Goal: Task Accomplishment & Management: Manage account settings

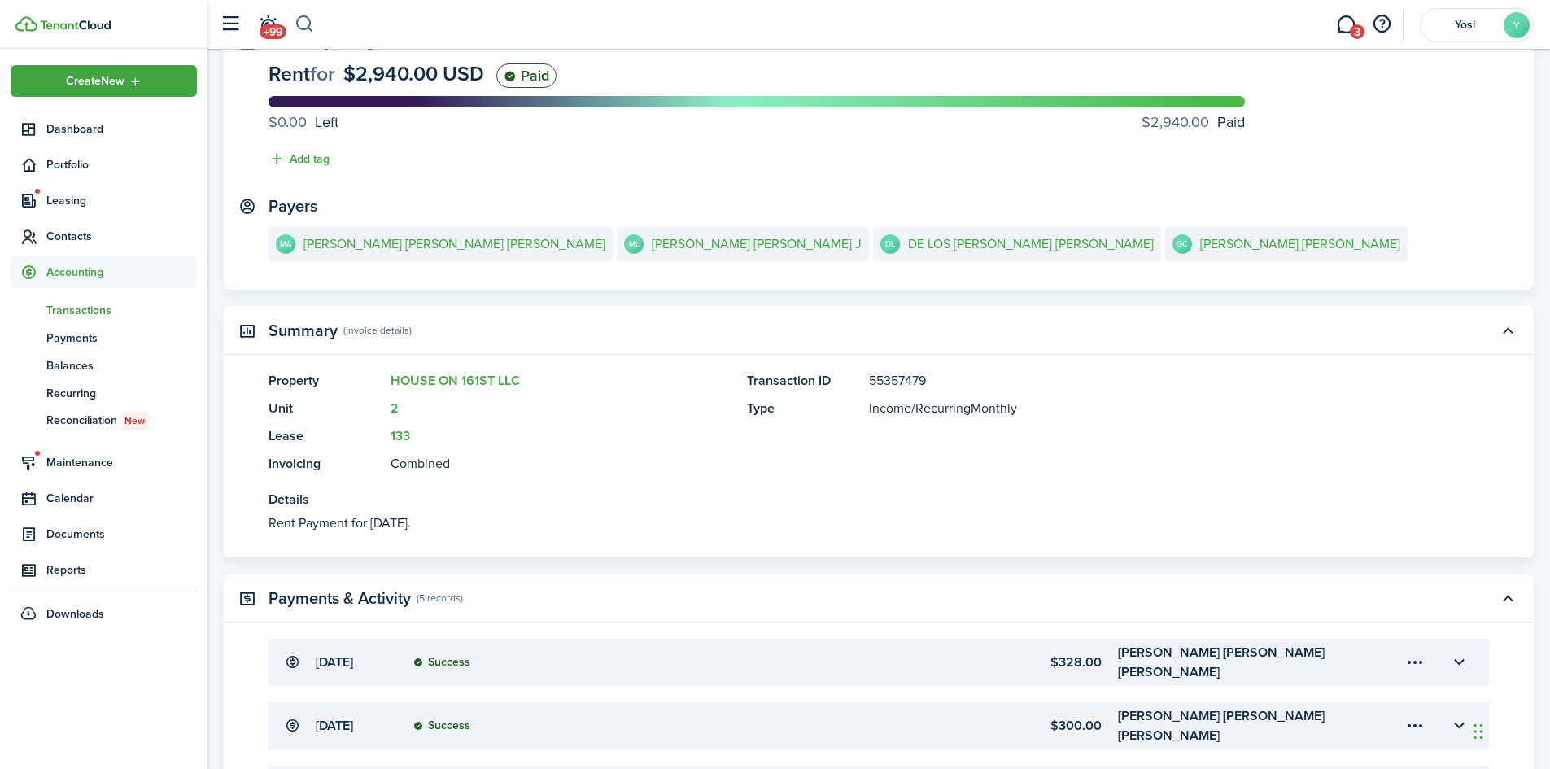
click at [311, 23] on button "button" at bounding box center [305, 25] width 20 height 28
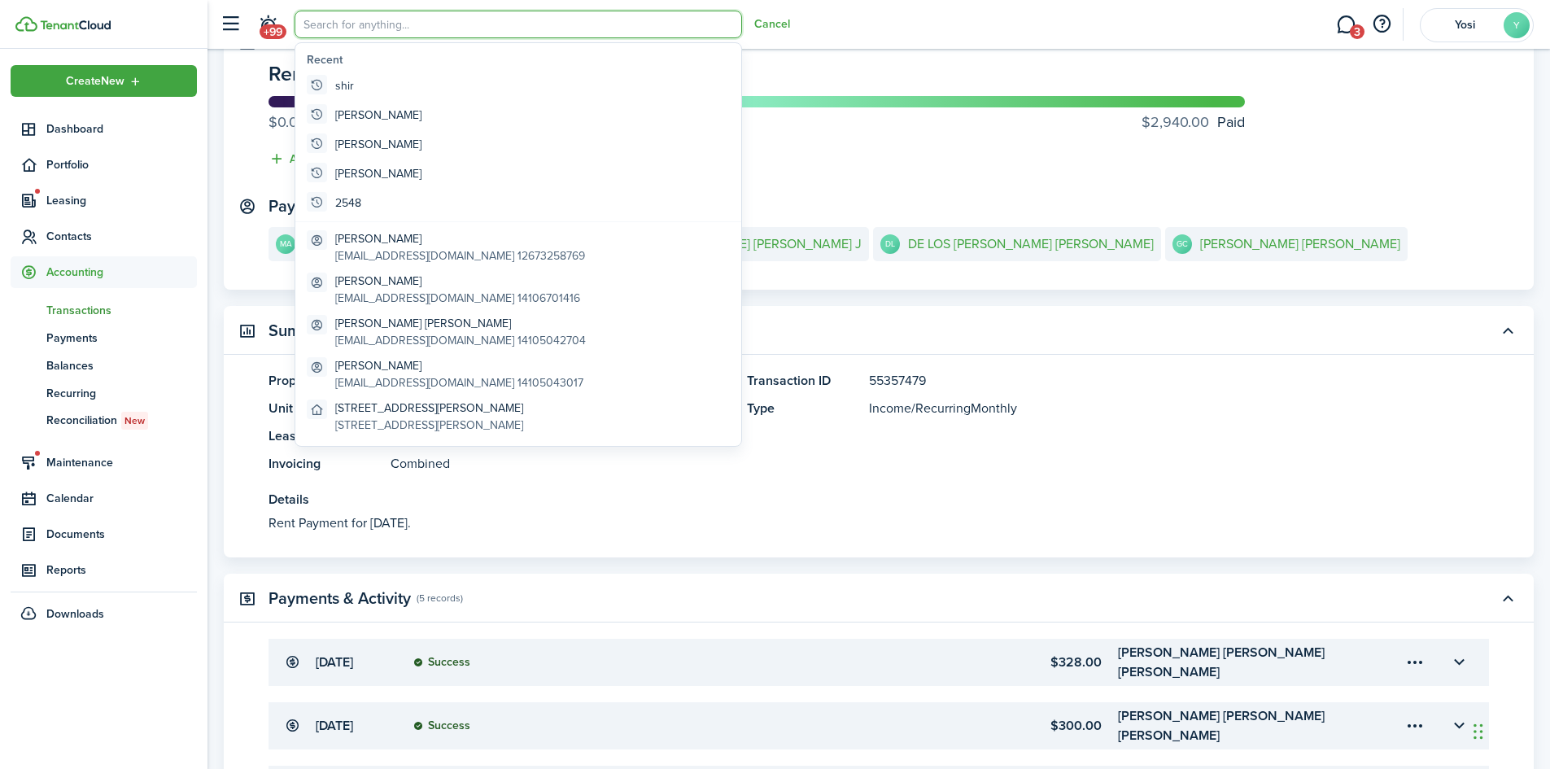
click at [360, 28] on input "search" at bounding box center [519, 25] width 448 height 28
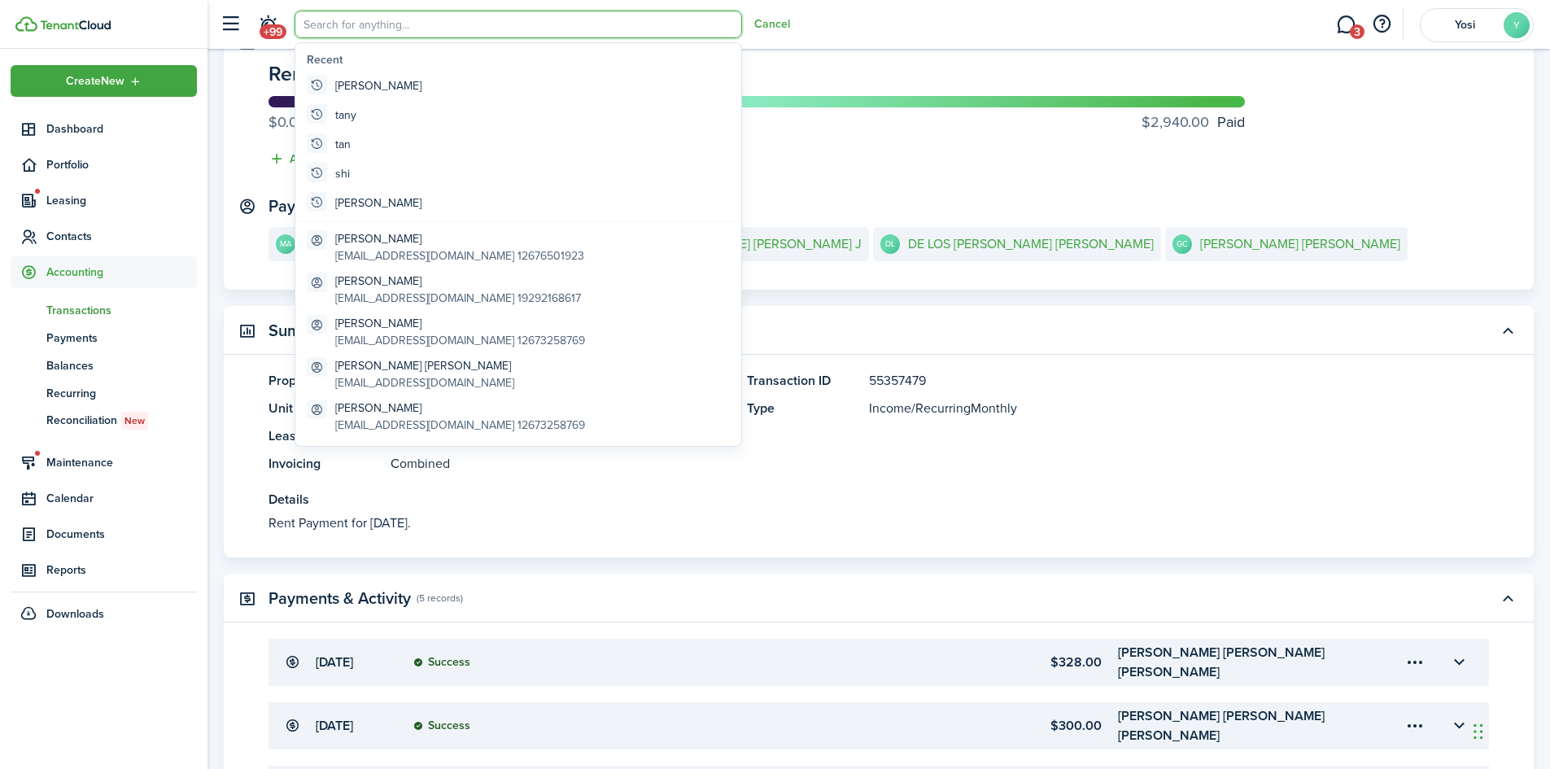
type input "+"
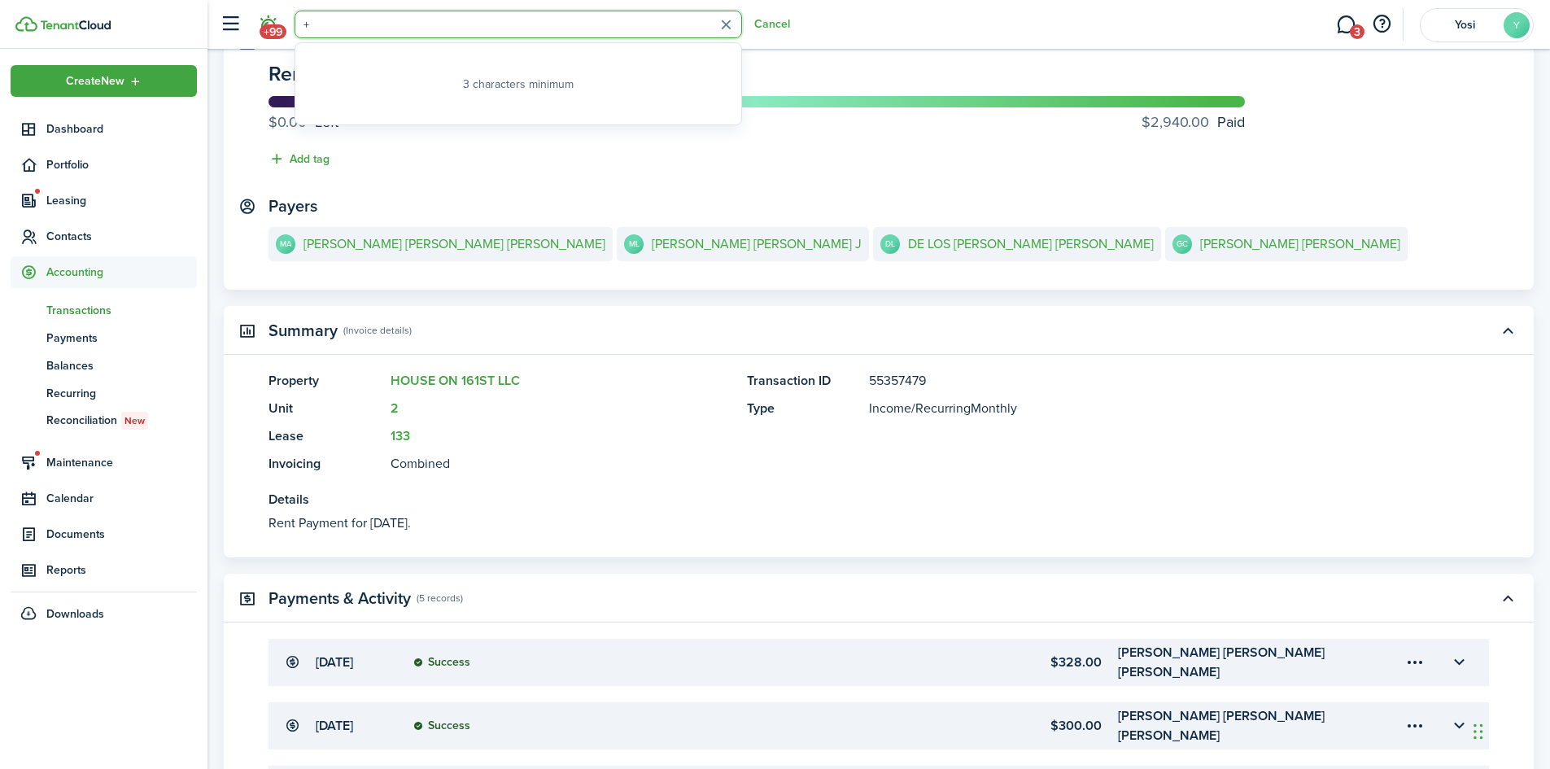
drag, startPoint x: 332, startPoint y: 28, endPoint x: 282, endPoint y: 34, distance: 50.1
click at [283, 33] on header-control-items "+99 + Cancel" at bounding box center [501, 25] width 579 height 42
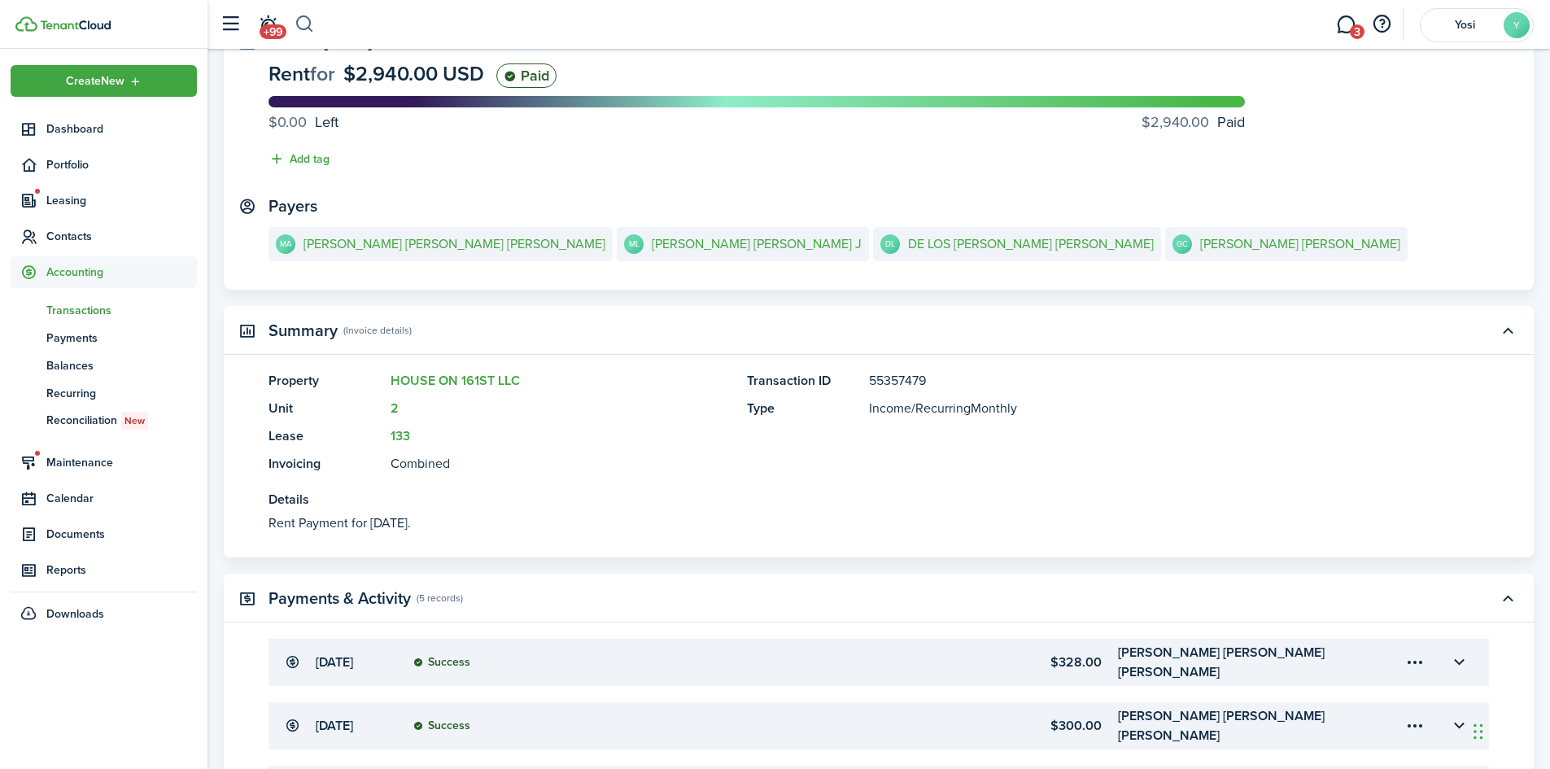
click at [307, 23] on button "button" at bounding box center [305, 25] width 20 height 28
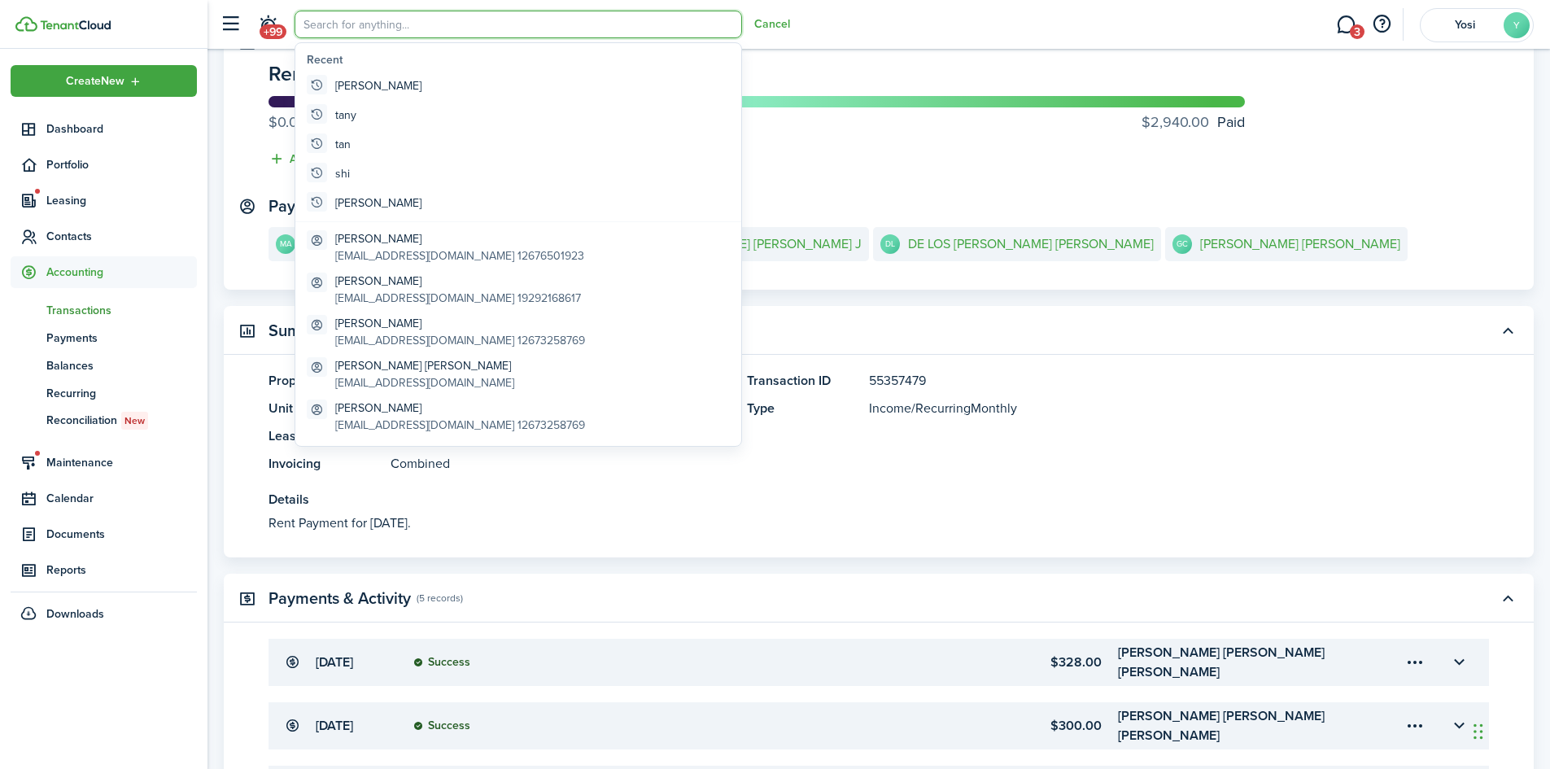
scroll to position [0, 0]
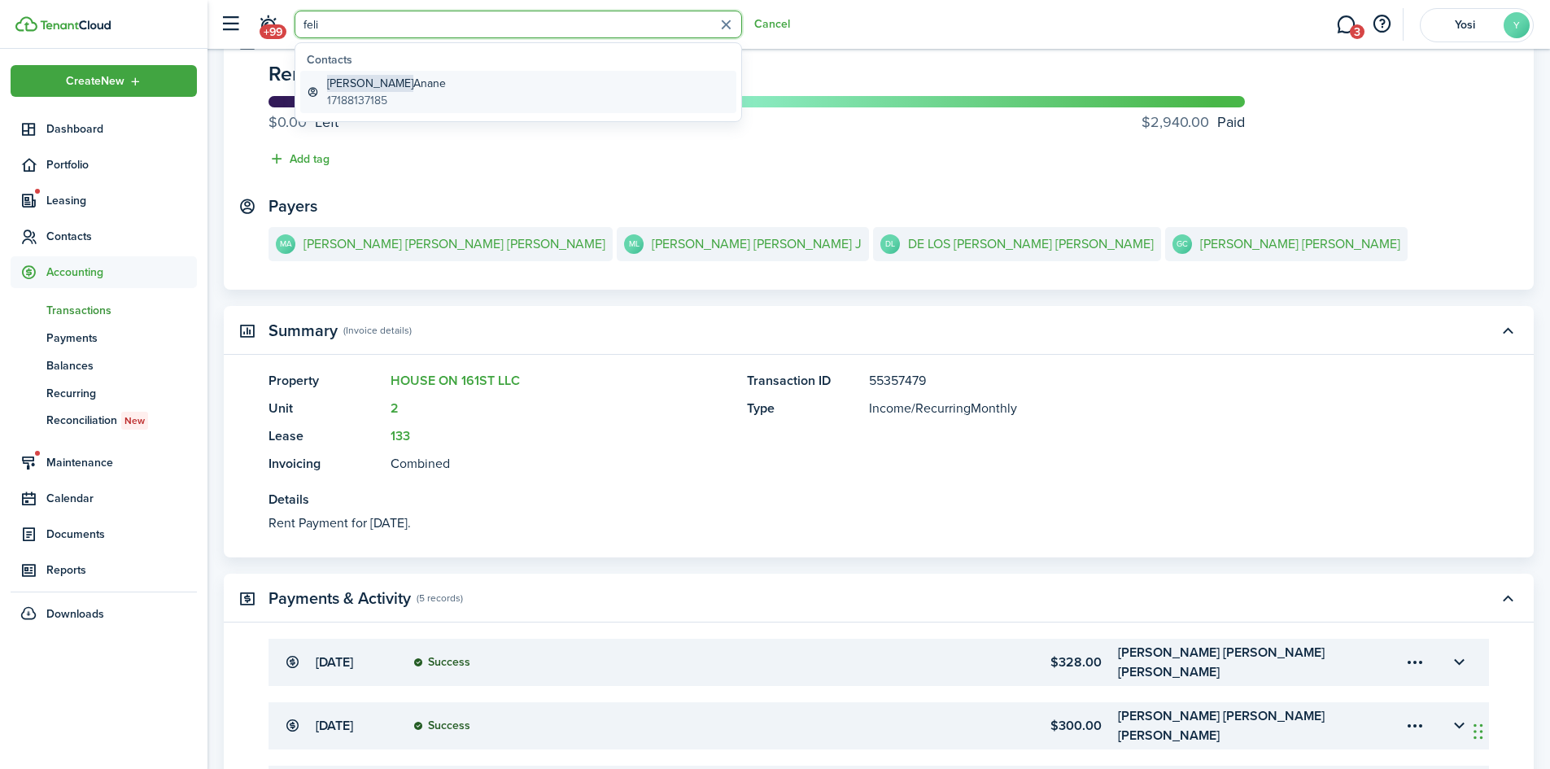
type input "feli"
click at [484, 93] on link "[PERSON_NAME] 17188137185" at bounding box center [518, 92] width 436 height 42
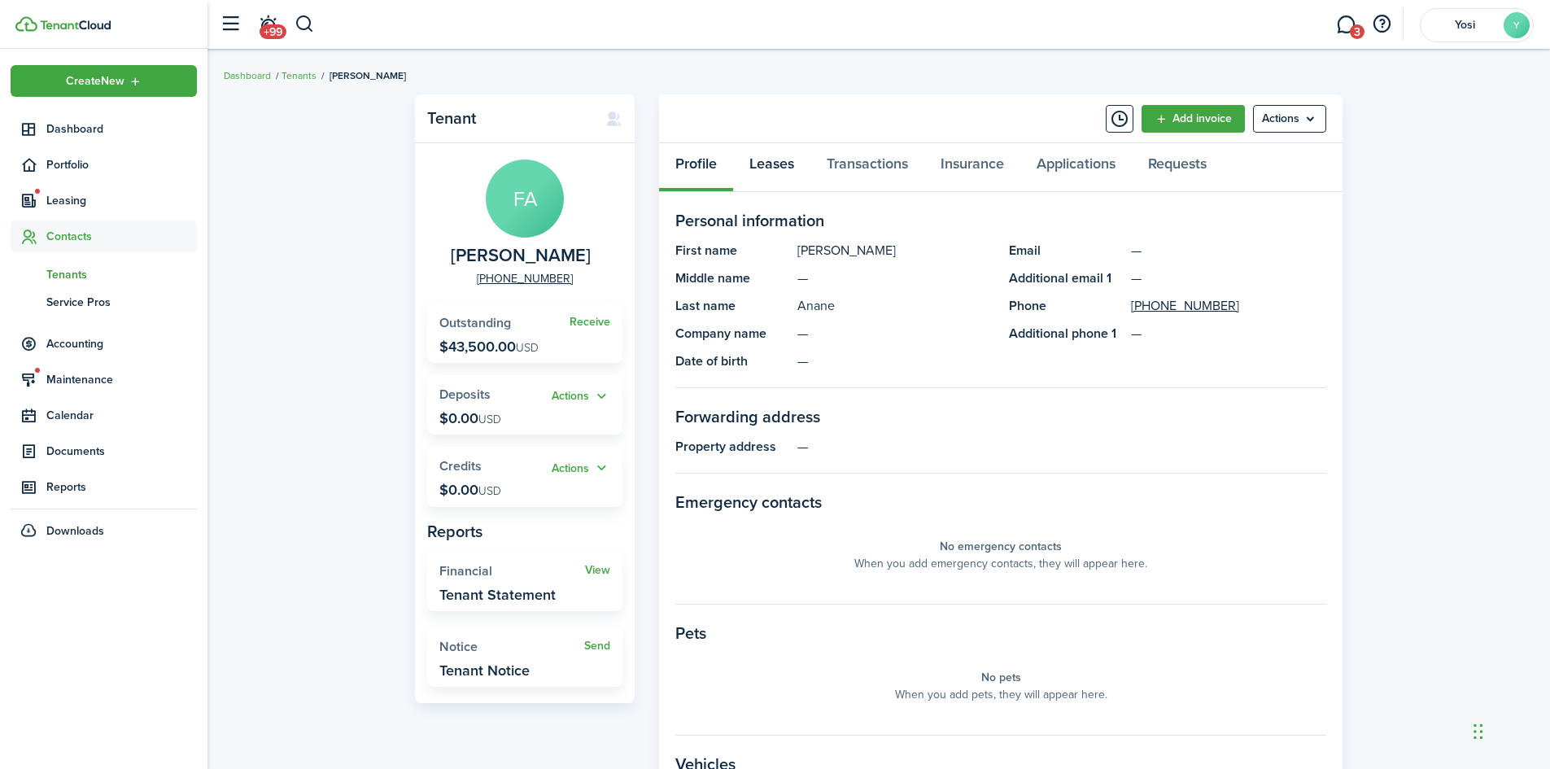
click at [794, 171] on link "Leases" at bounding box center [771, 167] width 77 height 49
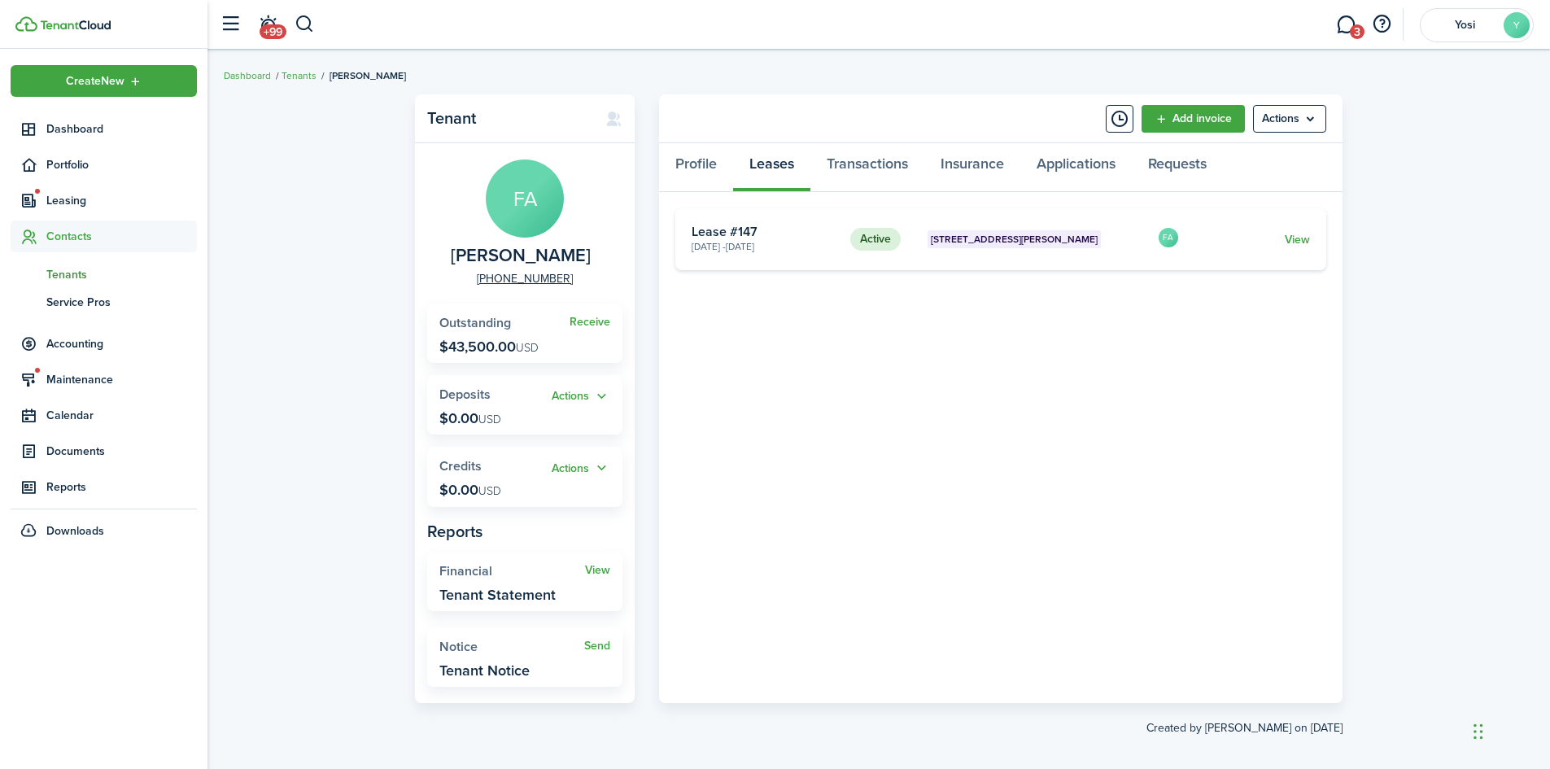
click at [583, 127] on panel-main-title "Tenant" at bounding box center [508, 118] width 162 height 19
drag, startPoint x: 473, startPoint y: 124, endPoint x: 487, endPoint y: 122, distance: 14.7
click at [483, 122] on panel-main-title "Tenant" at bounding box center [508, 118] width 162 height 19
click at [610, 120] on icon at bounding box center [613, 119] width 17 height 16
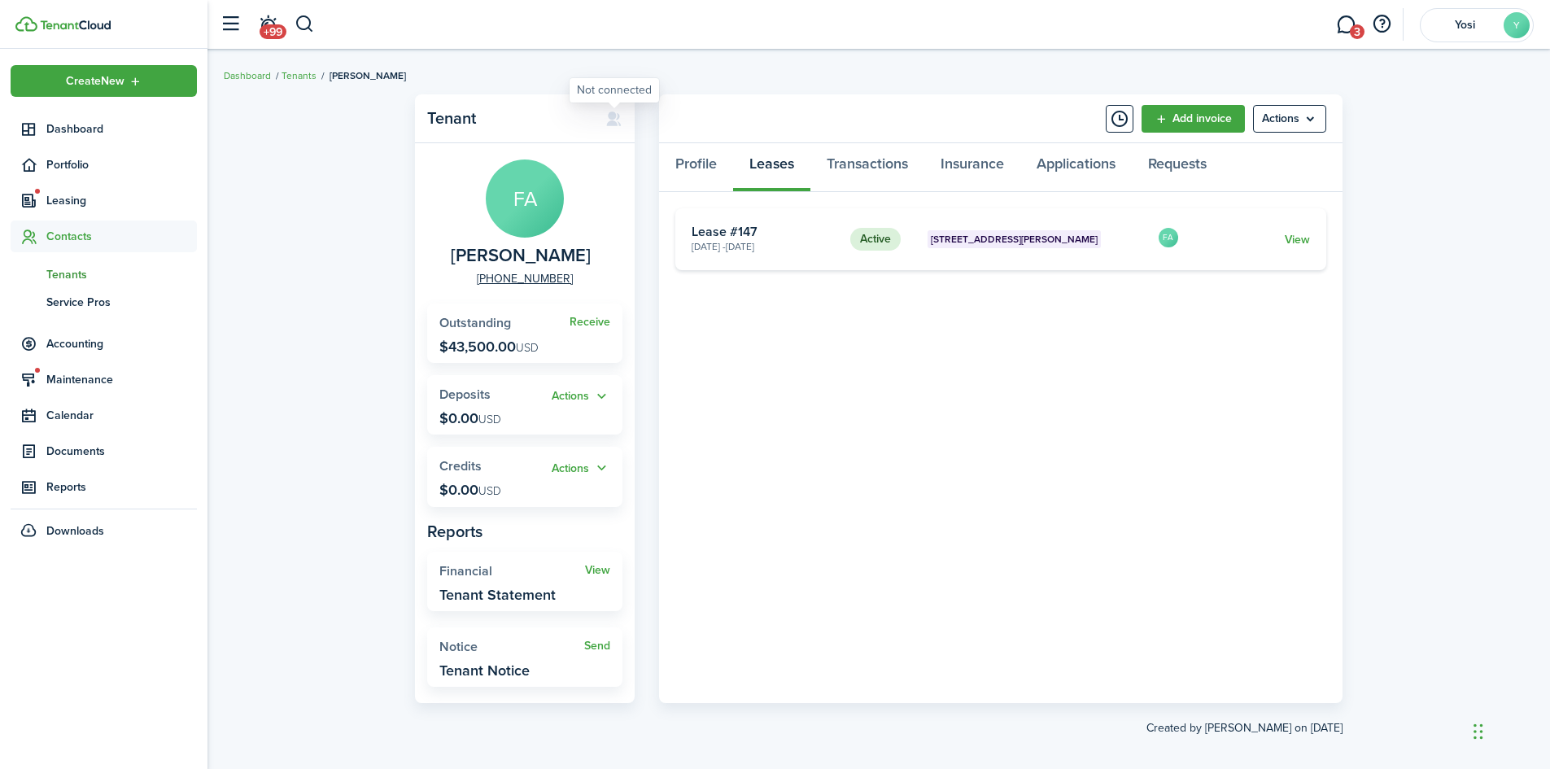
click at [610, 120] on icon at bounding box center [613, 119] width 17 height 16
click at [1312, 110] on menu-btn "Actions" at bounding box center [1289, 119] width 73 height 28
click at [1262, 152] on link "Edit" at bounding box center [1255, 155] width 142 height 28
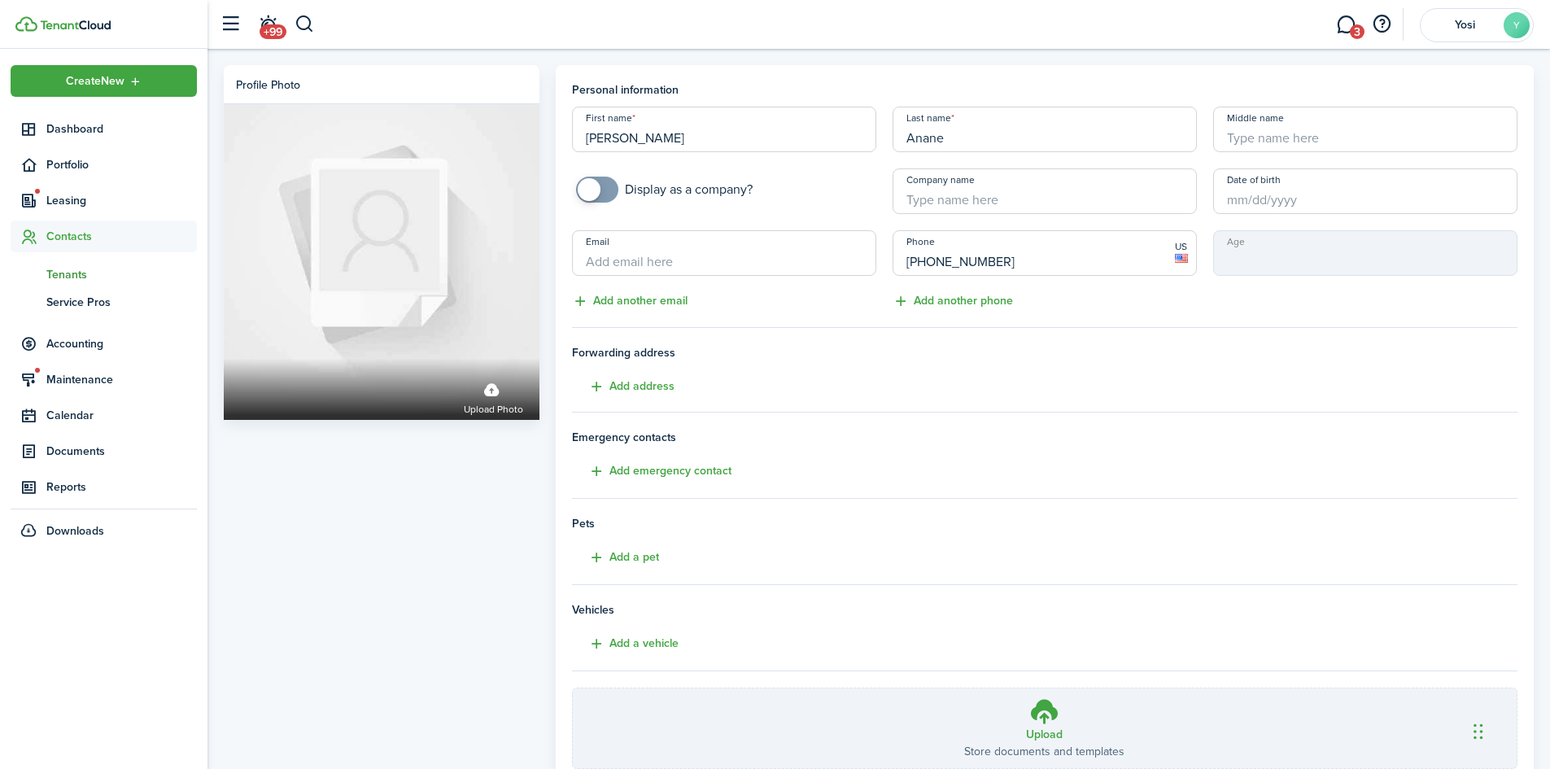
click at [758, 272] on input "Email" at bounding box center [724, 253] width 304 height 46
click at [646, 260] on input "[EMAIL_ADDRESS][DOMAIN_NAME]" at bounding box center [724, 253] width 304 height 46
drag, startPoint x: 753, startPoint y: 258, endPoint x: 592, endPoint y: 253, distance: 160.4
click at [597, 253] on input "[EMAIL_ADDRESS][DOMAIN_NAME]" at bounding box center [724, 253] width 304 height 46
click at [591, 253] on input "[EMAIL_ADDRESS][DOMAIN_NAME]" at bounding box center [724, 253] width 304 height 46
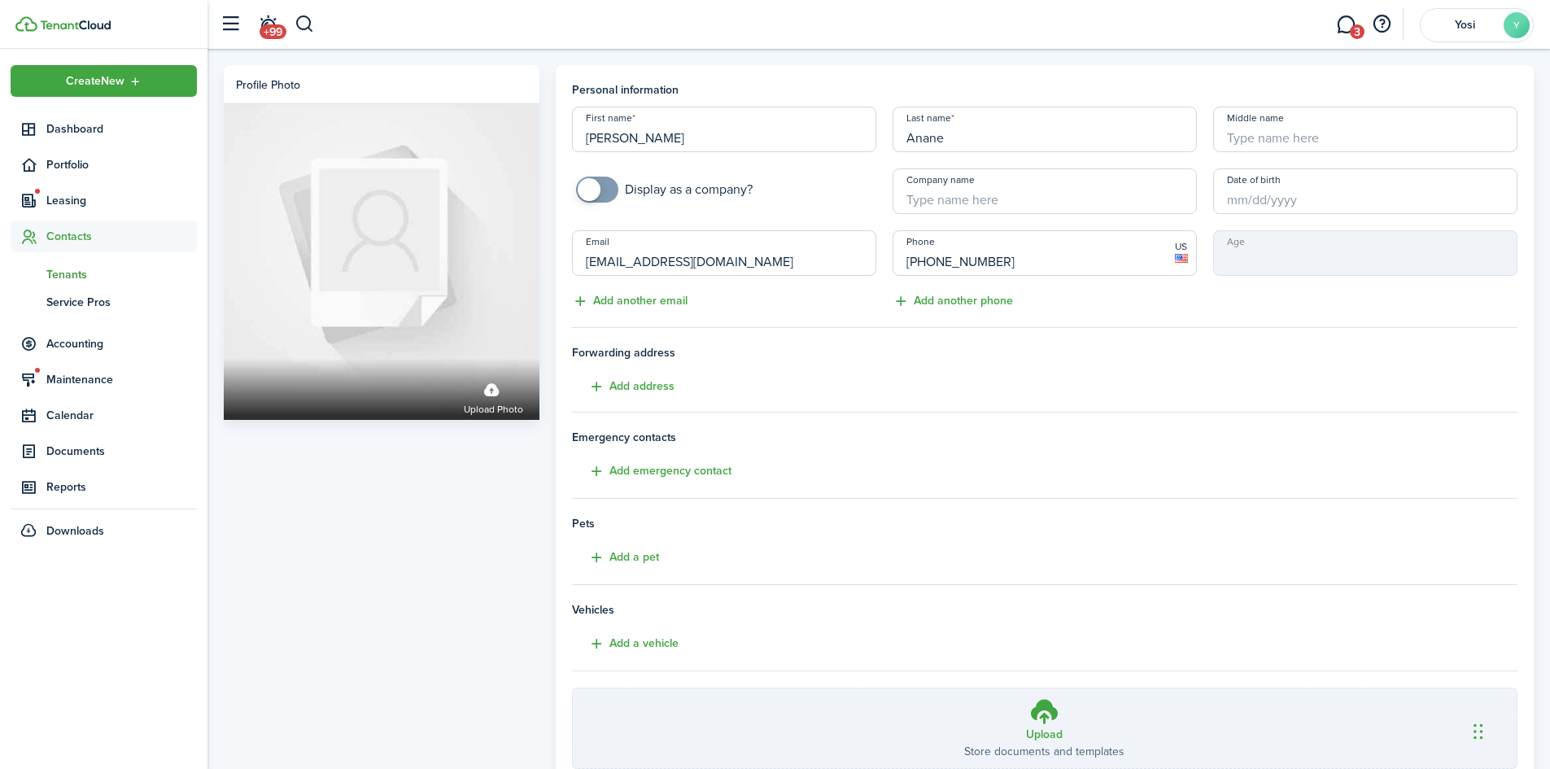
click at [591, 253] on input "[EMAIL_ADDRESS][DOMAIN_NAME]" at bounding box center [724, 253] width 304 height 46
type input "[EMAIL_ADDRESS][DOMAIN_NAME]"
click at [822, 242] on input "[EMAIL_ADDRESS][DOMAIN_NAME]" at bounding box center [724, 253] width 304 height 46
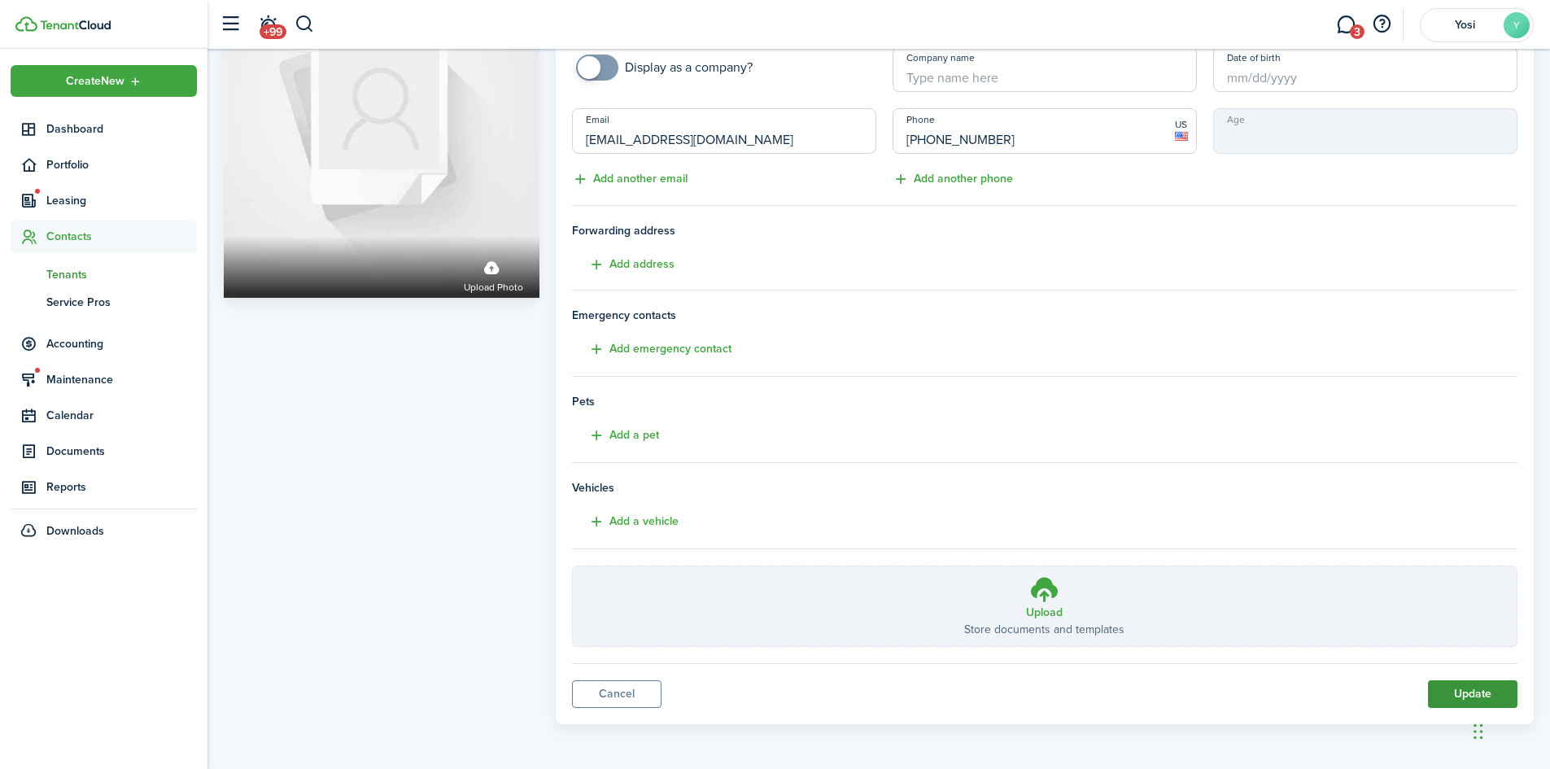
click at [1453, 696] on button "Update" at bounding box center [1473, 694] width 90 height 28
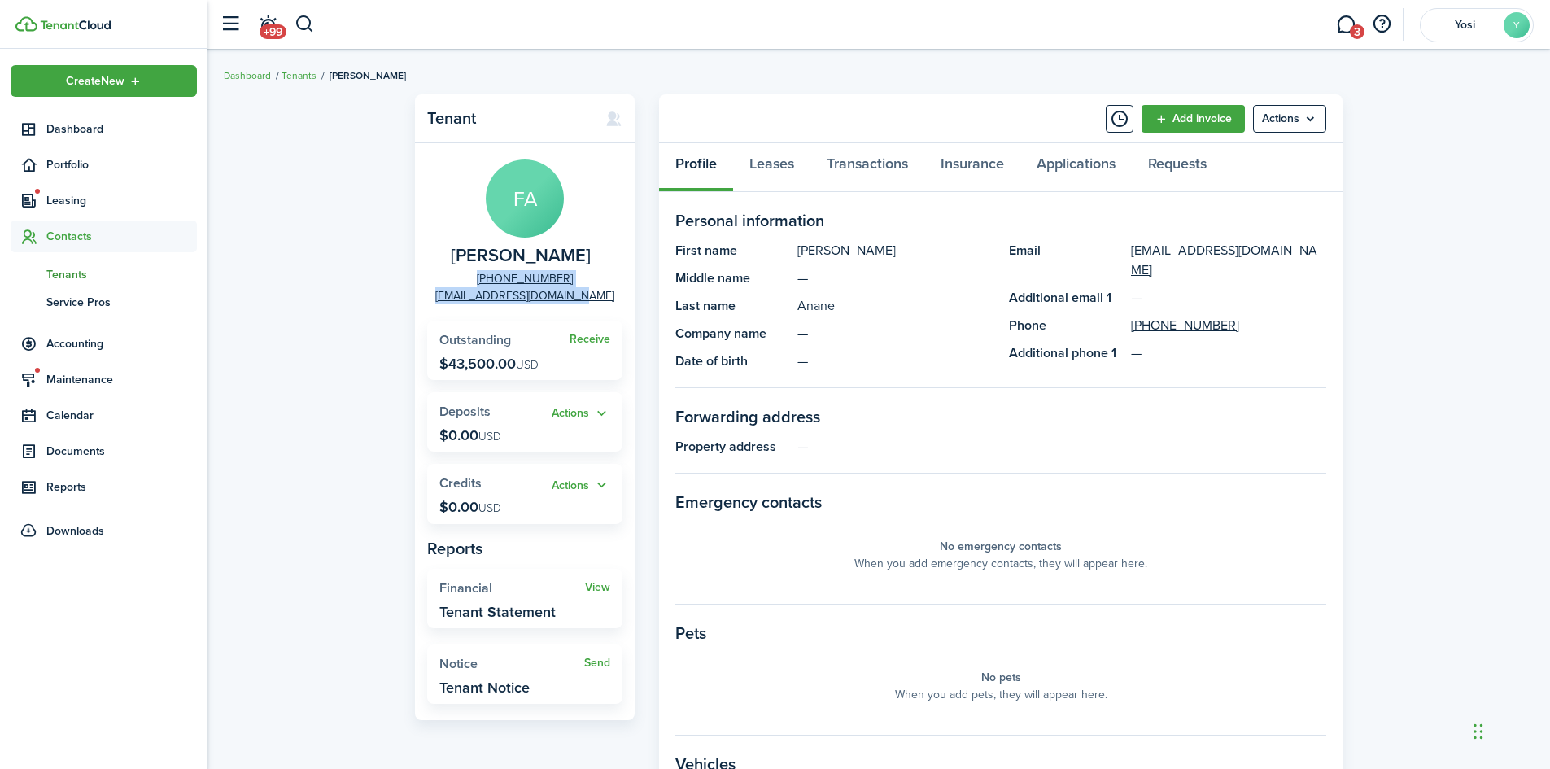
drag, startPoint x: 594, startPoint y: 293, endPoint x: 468, endPoint y: 285, distance: 126.4
click at [468, 285] on panel-main-group "FA [PERSON_NAME] [PHONE_NUMBER] [EMAIL_ADDRESS][DOMAIN_NAME]" at bounding box center [524, 232] width 195 height 145
click at [449, 287] on panel-main-group "FA [PERSON_NAME] [PHONE_NUMBER] [EMAIL_ADDRESS][DOMAIN_NAME]" at bounding box center [524, 232] width 195 height 145
drag, startPoint x: 448, startPoint y: 291, endPoint x: 595, endPoint y: 297, distance: 146.6
click at [595, 297] on panel-main-group "FA [PERSON_NAME] [PHONE_NUMBER] [EMAIL_ADDRESS][DOMAIN_NAME]" at bounding box center [524, 232] width 195 height 145
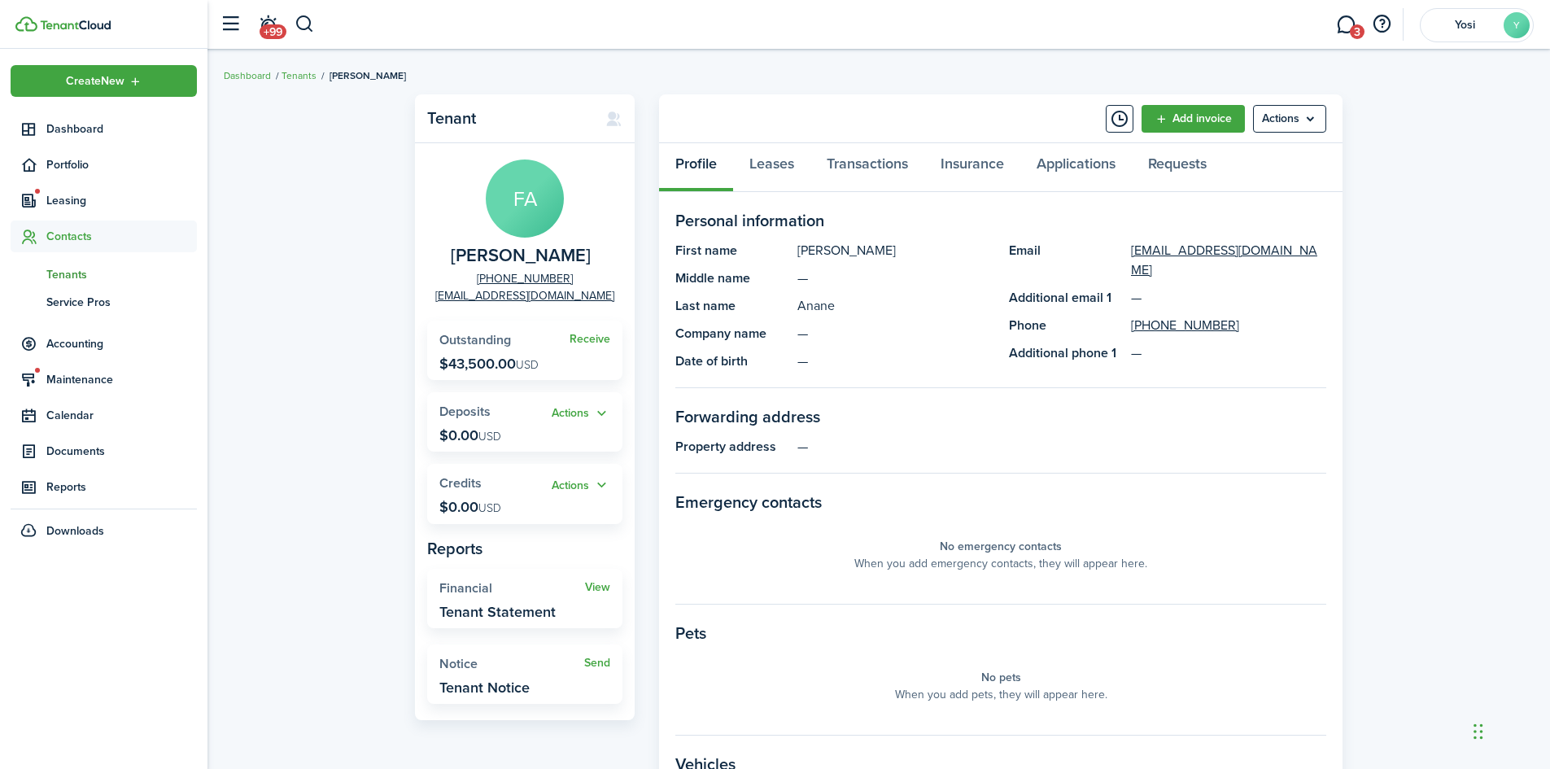
drag, startPoint x: 327, startPoint y: 28, endPoint x: 307, endPoint y: 28, distance: 20.3
click at [320, 28] on header-wrapper "+99 3 Yosi Y" at bounding box center [873, 24] width 1322 height 49
click at [307, 28] on button "button" at bounding box center [305, 25] width 20 height 28
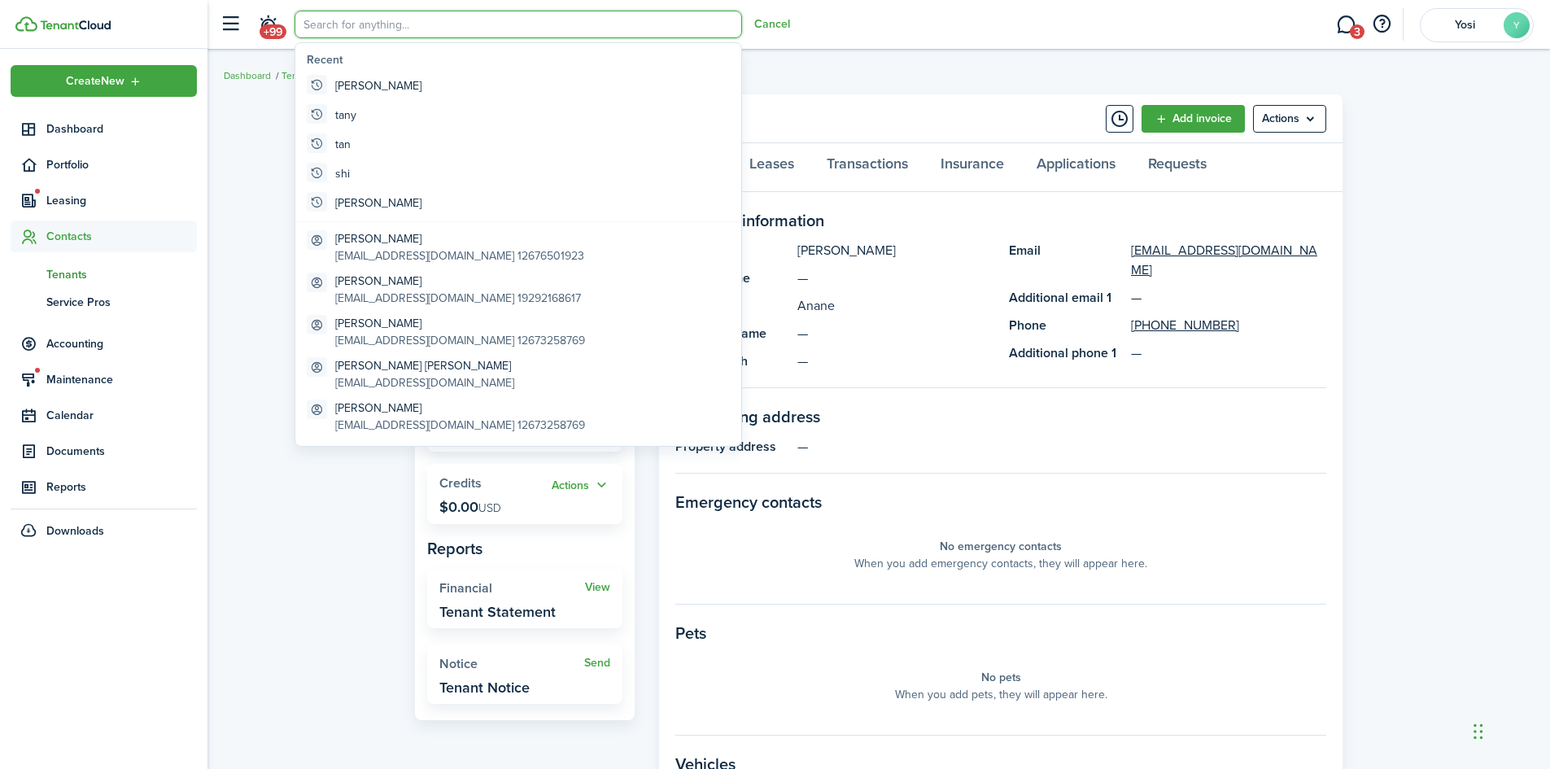
click at [319, 24] on input "search" at bounding box center [519, 25] width 448 height 28
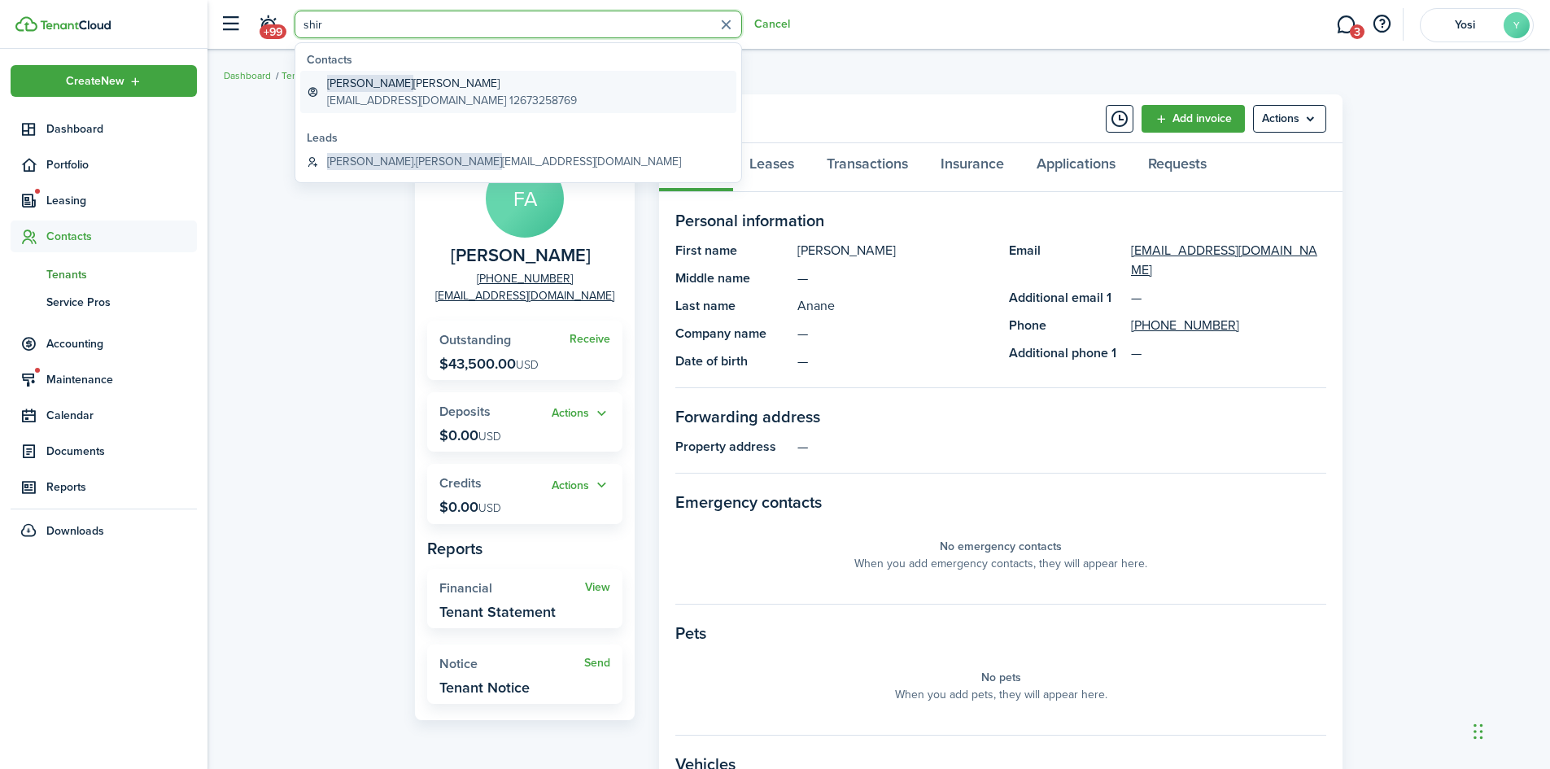
type input "shir"
click at [401, 94] on global-search-item-description "[EMAIL_ADDRESS][DOMAIN_NAME] 12673258769" at bounding box center [452, 100] width 250 height 17
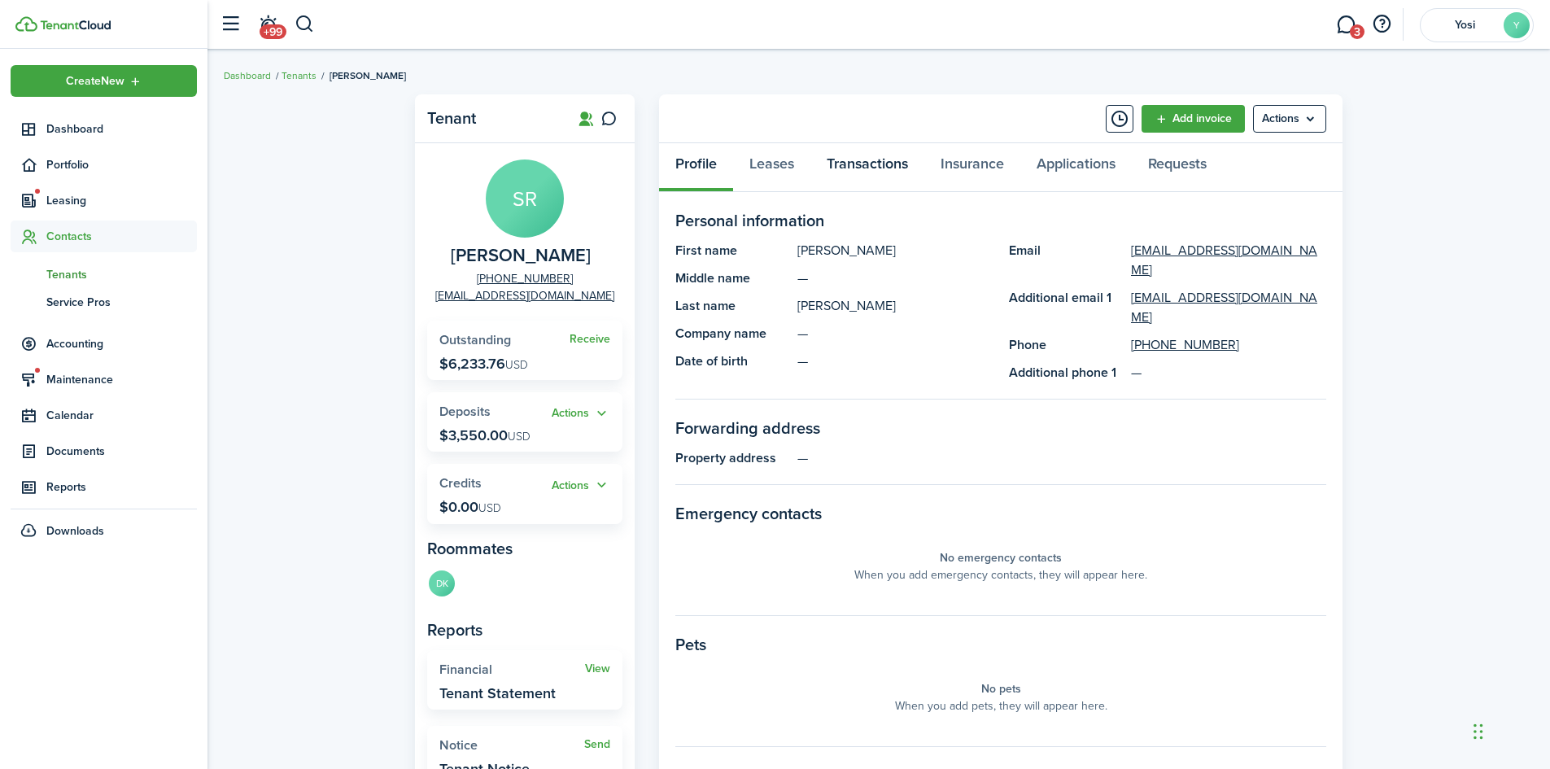
click at [853, 167] on link "Transactions" at bounding box center [868, 167] width 114 height 49
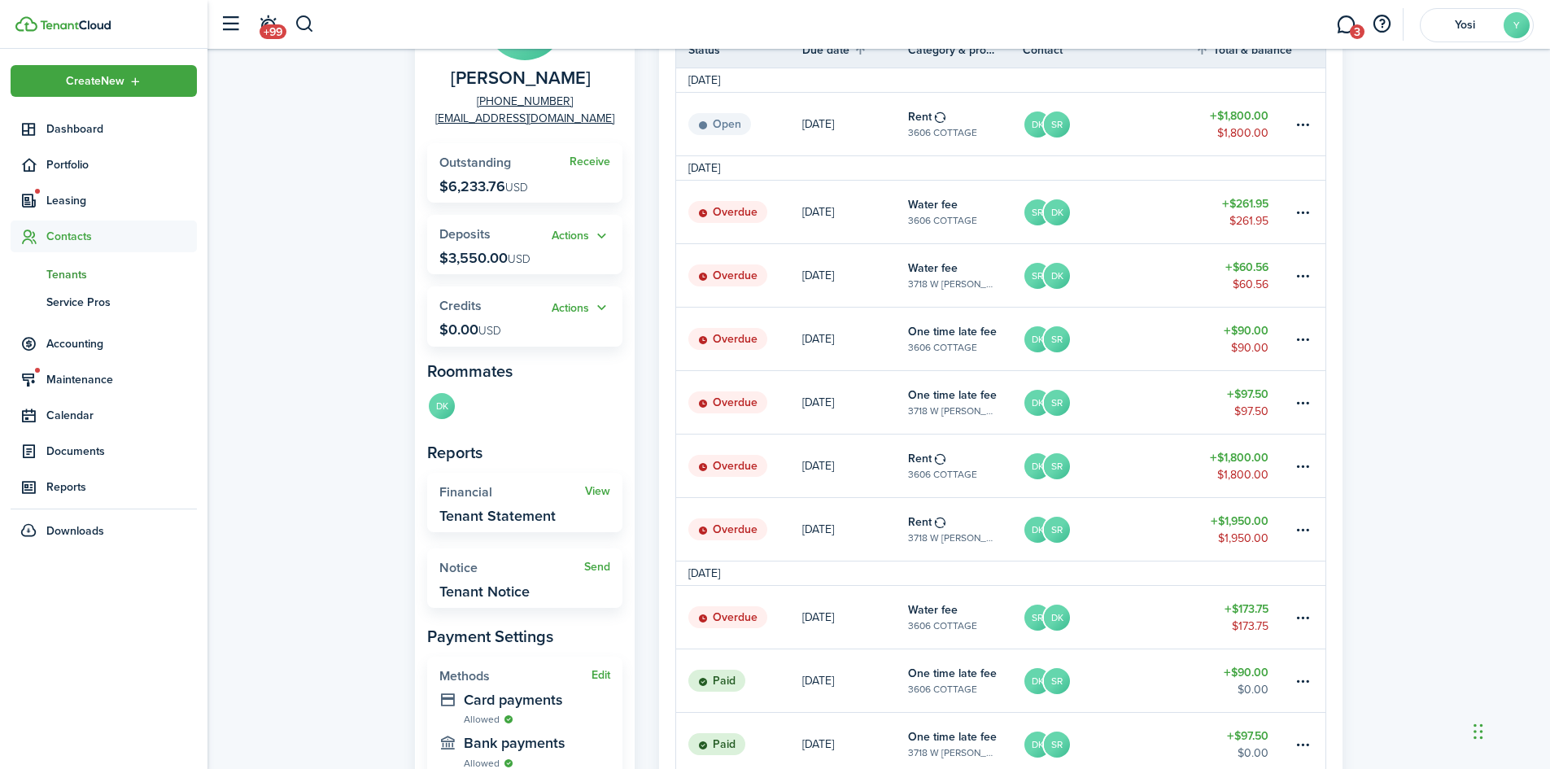
scroll to position [81, 0]
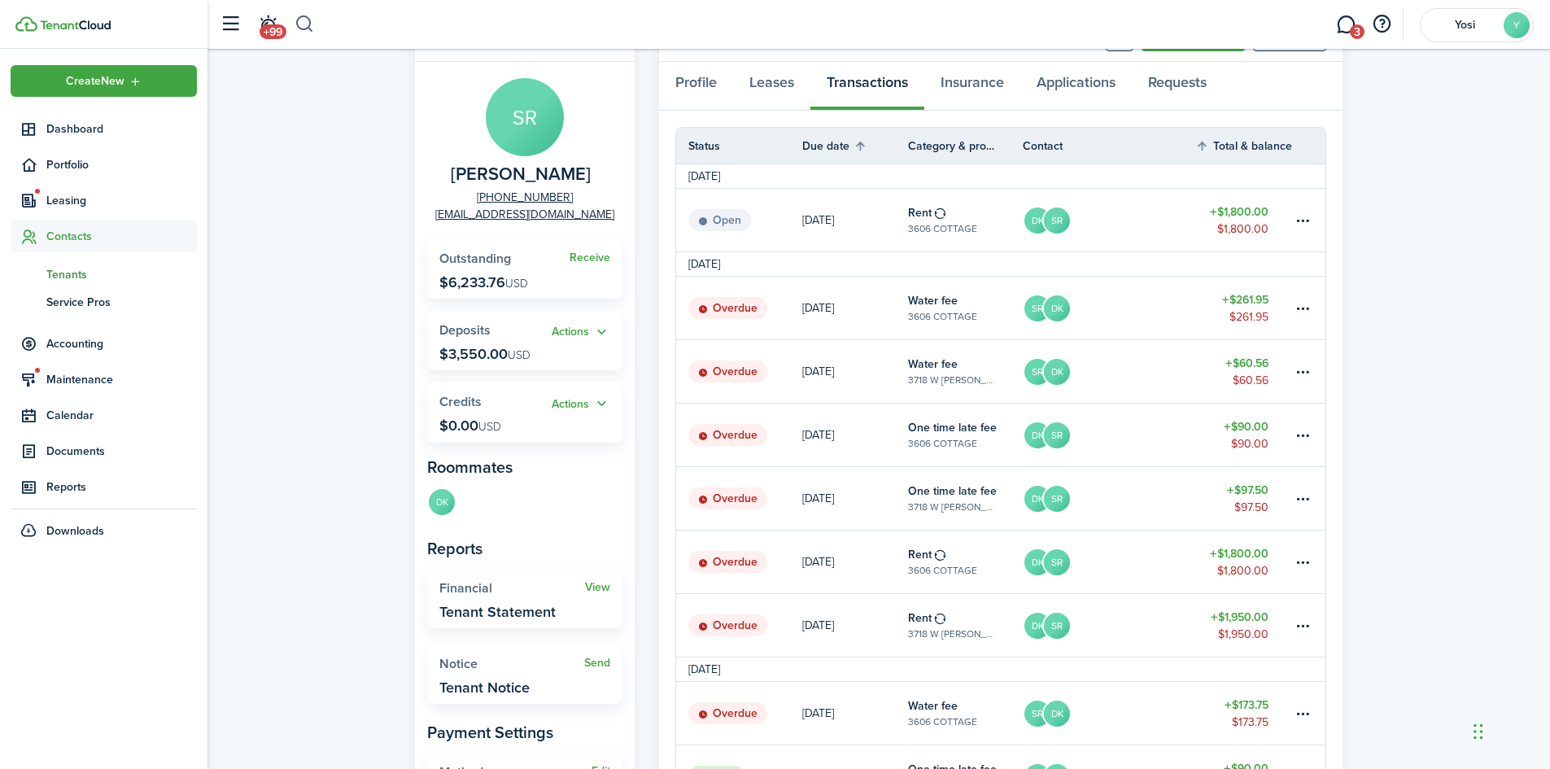
click at [311, 23] on button "button" at bounding box center [305, 25] width 20 height 28
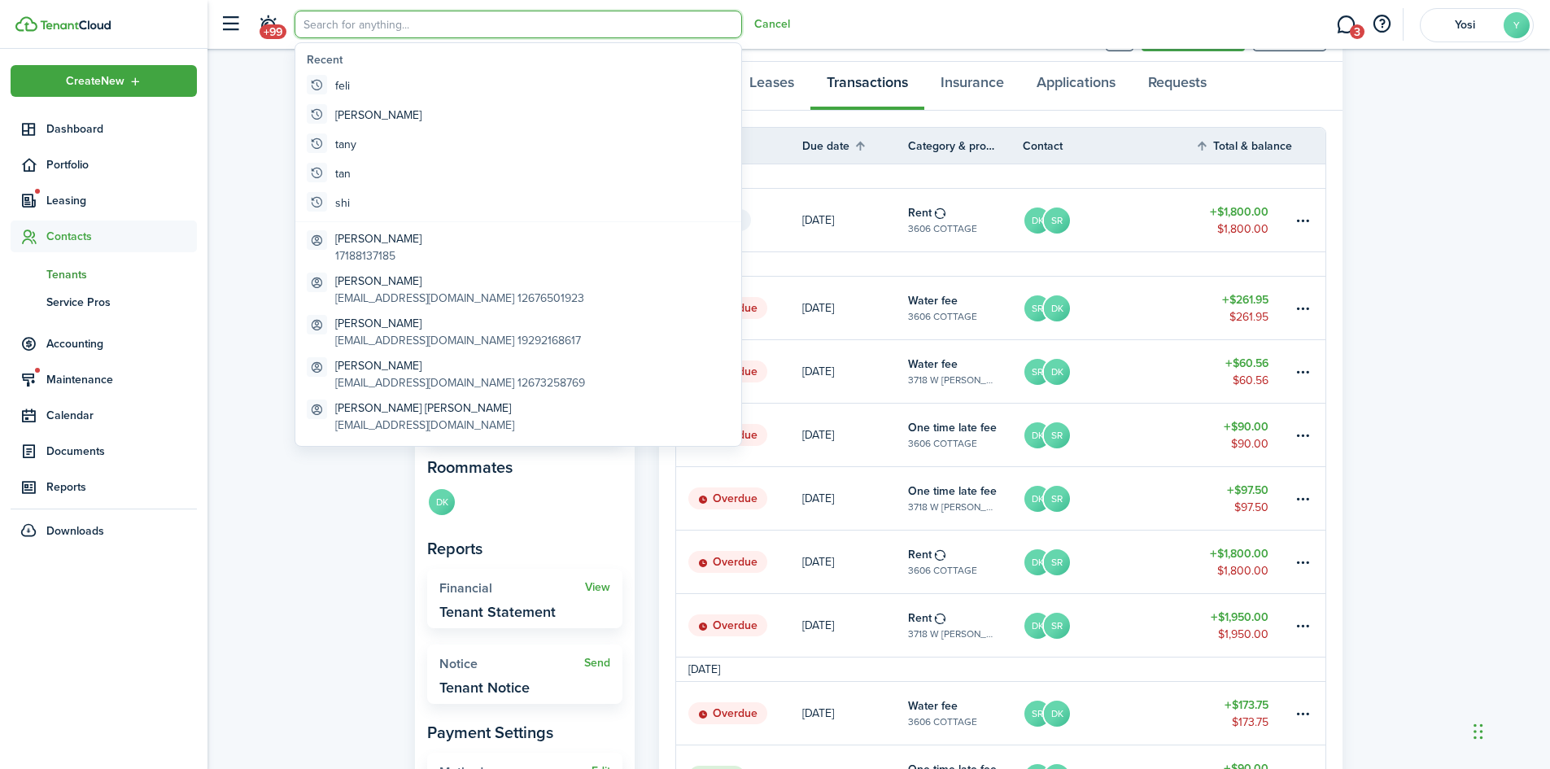
scroll to position [0, 0]
click at [353, 29] on input "search" at bounding box center [519, 25] width 448 height 28
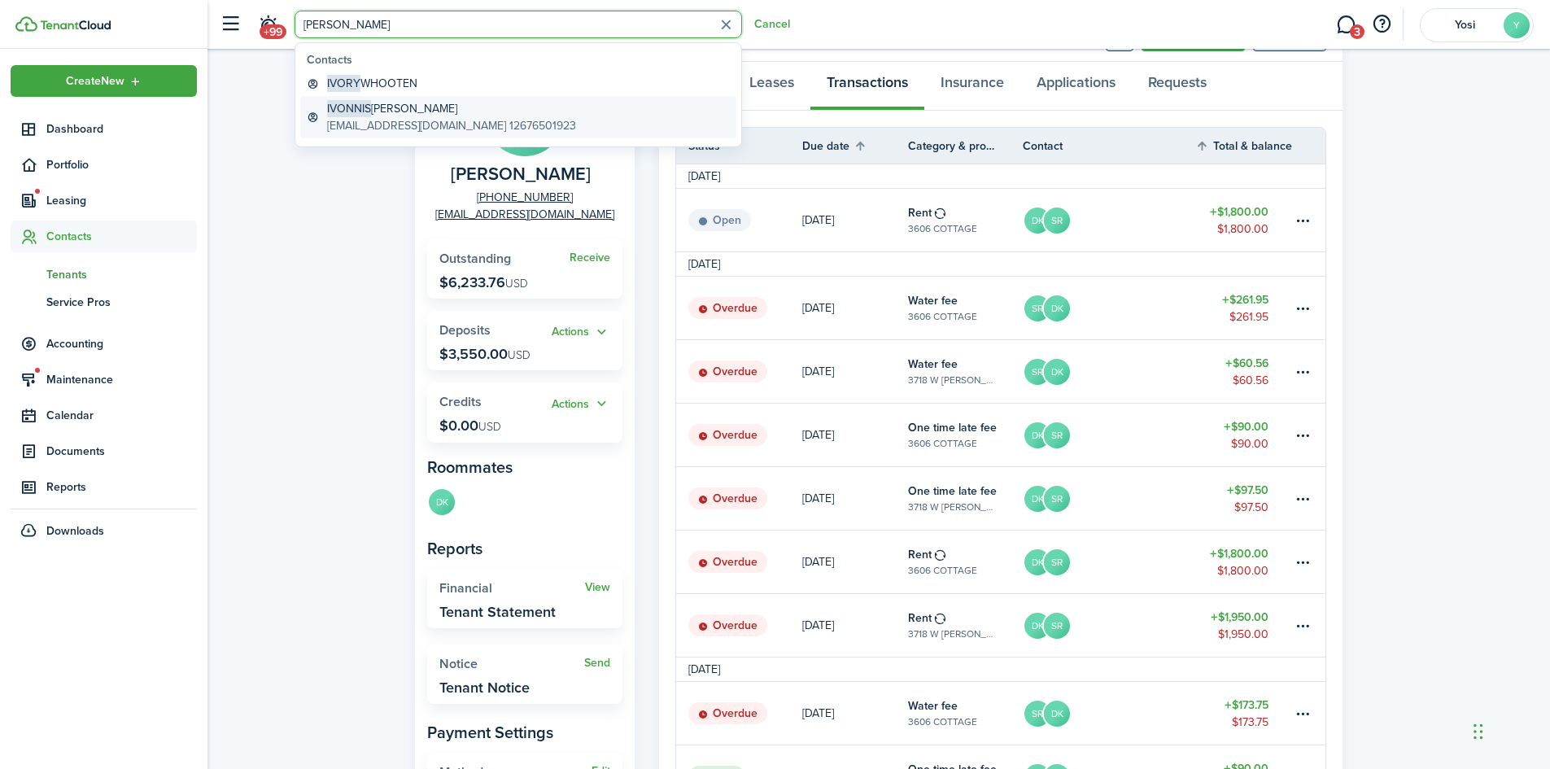
type input "[PERSON_NAME]"
click at [431, 123] on global-search-item-description "[EMAIL_ADDRESS][DOMAIN_NAME] 12676501923" at bounding box center [451, 125] width 249 height 17
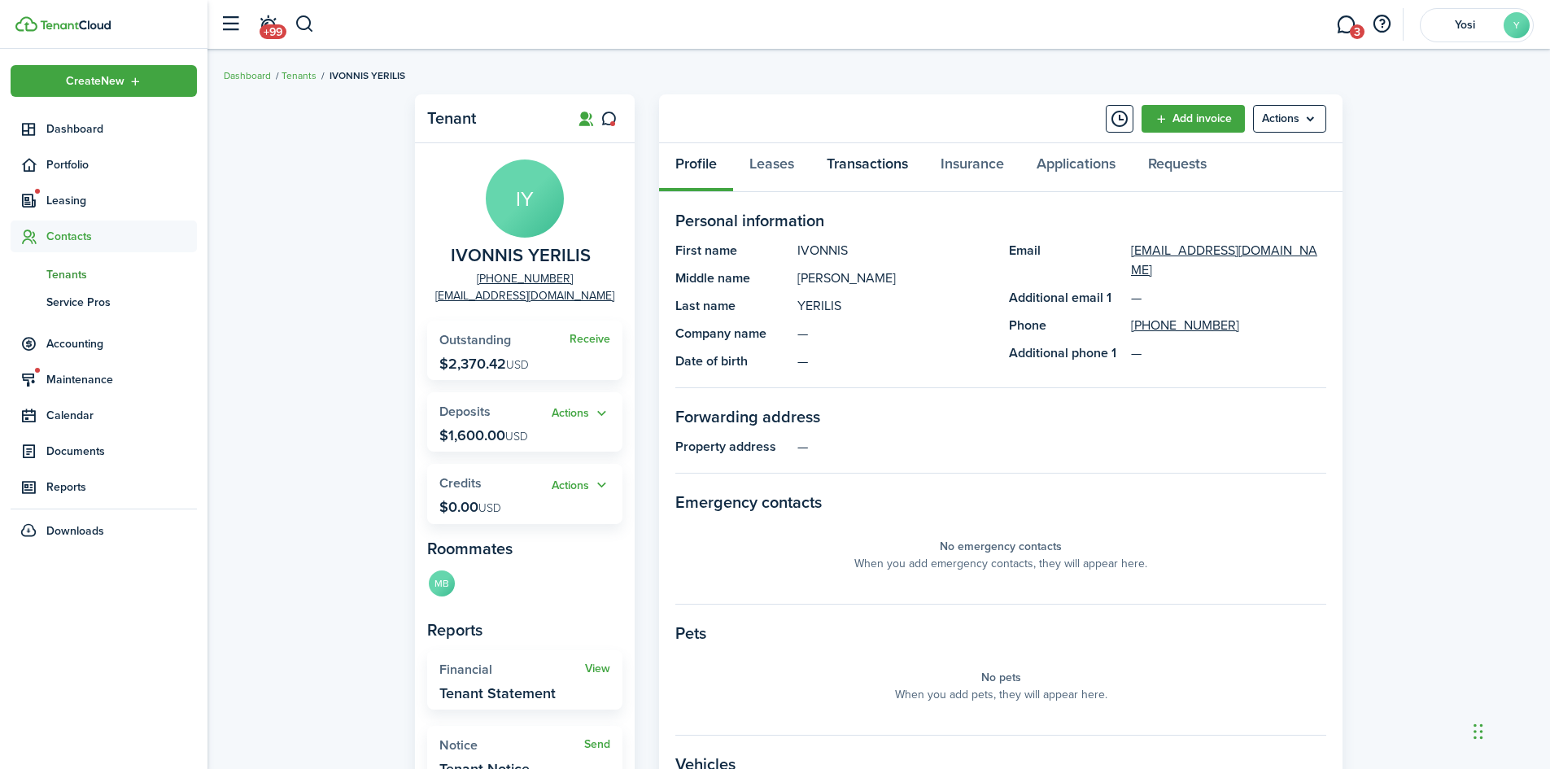
click at [847, 166] on link "Transactions" at bounding box center [868, 167] width 114 height 49
